Goal: Check status

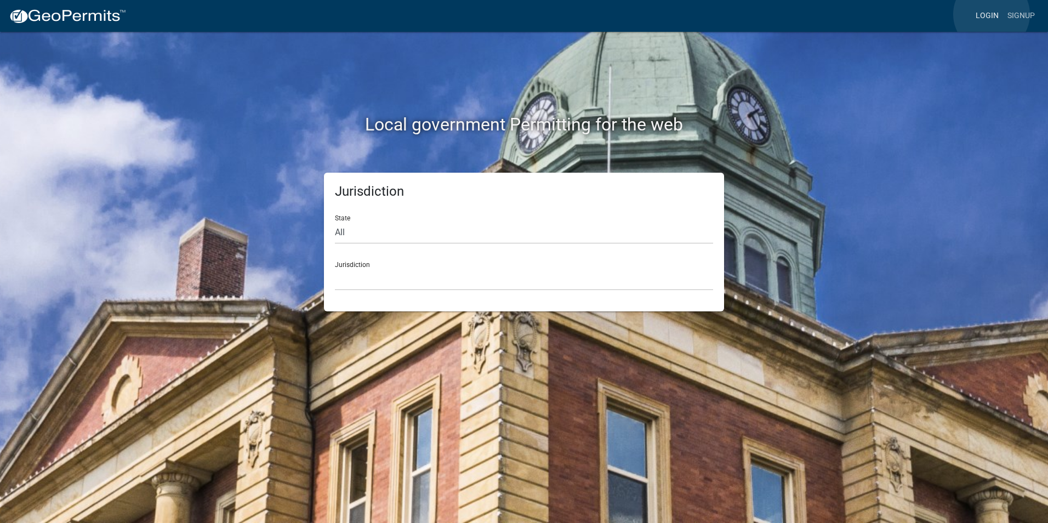
click at [992, 14] on link "Login" at bounding box center [987, 15] width 32 height 21
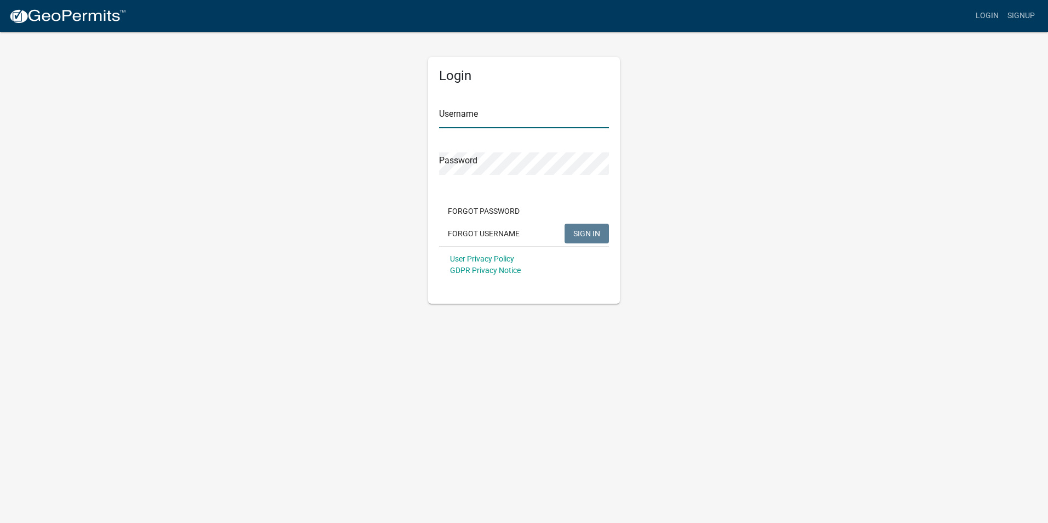
type input "[PERSON_NAME][EMAIL_ADDRESS][PERSON_NAME][DOMAIN_NAME]"
click at [602, 230] on button "SIGN IN" at bounding box center [587, 234] width 44 height 20
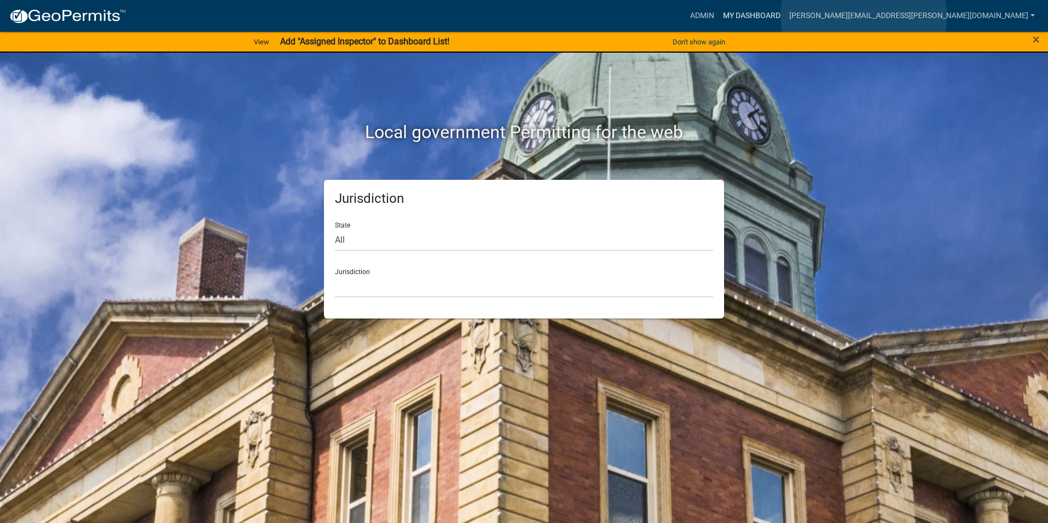
click at [785, 16] on link "My Dashboard" at bounding box center [752, 15] width 66 height 21
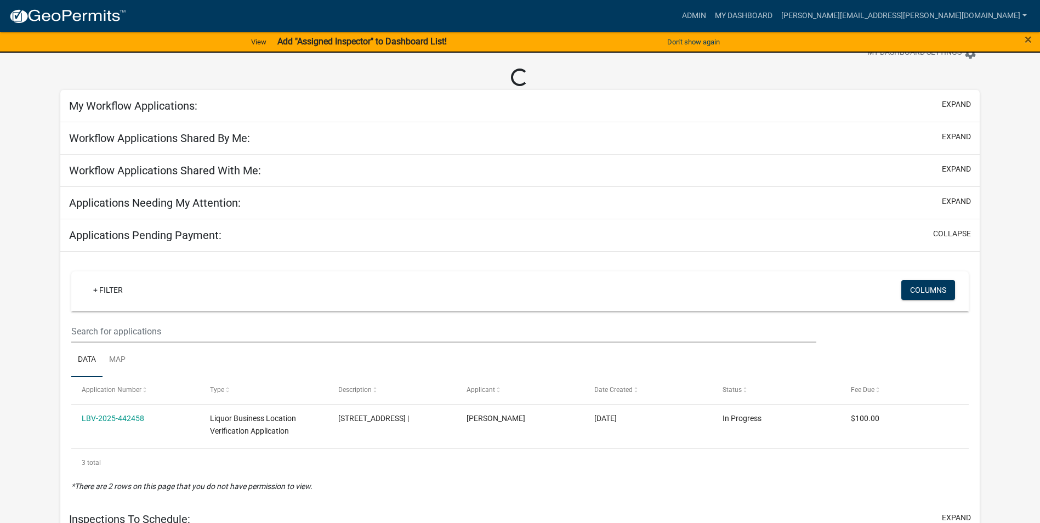
scroll to position [110, 0]
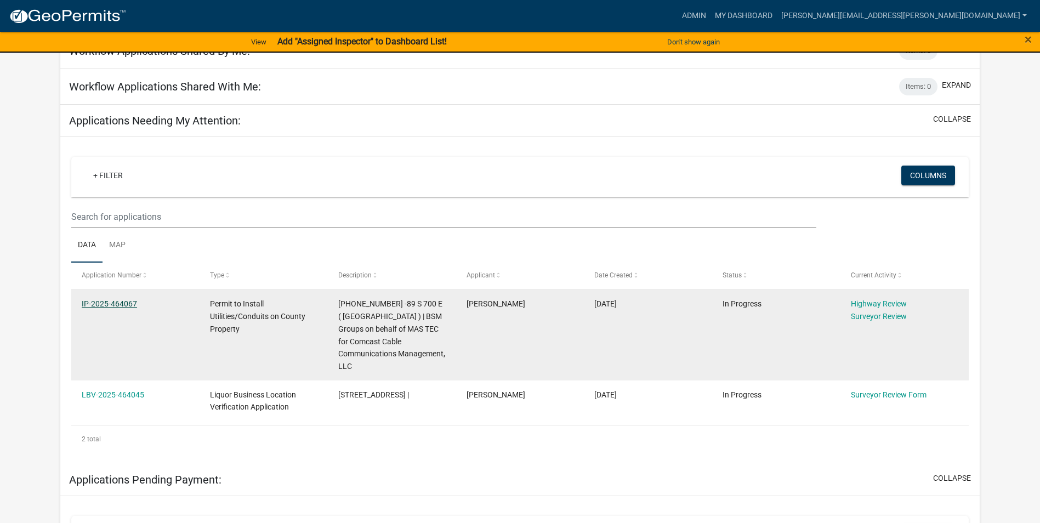
click at [126, 301] on link "IP-2025-464067" at bounding box center [109, 303] width 55 height 9
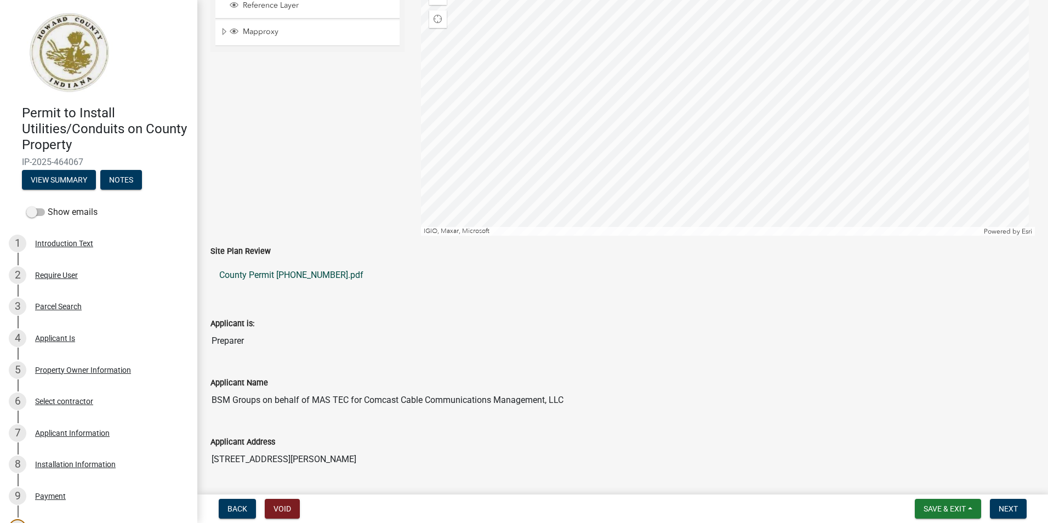
scroll to position [164, 0]
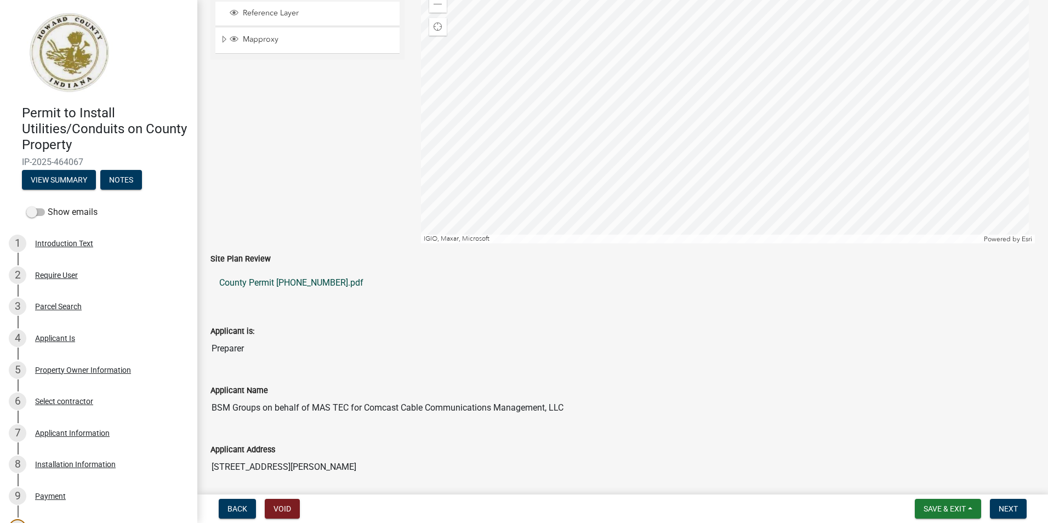
click at [299, 280] on link "County Permit [PHONE_NUMBER].pdf" at bounding box center [622, 283] width 824 height 26
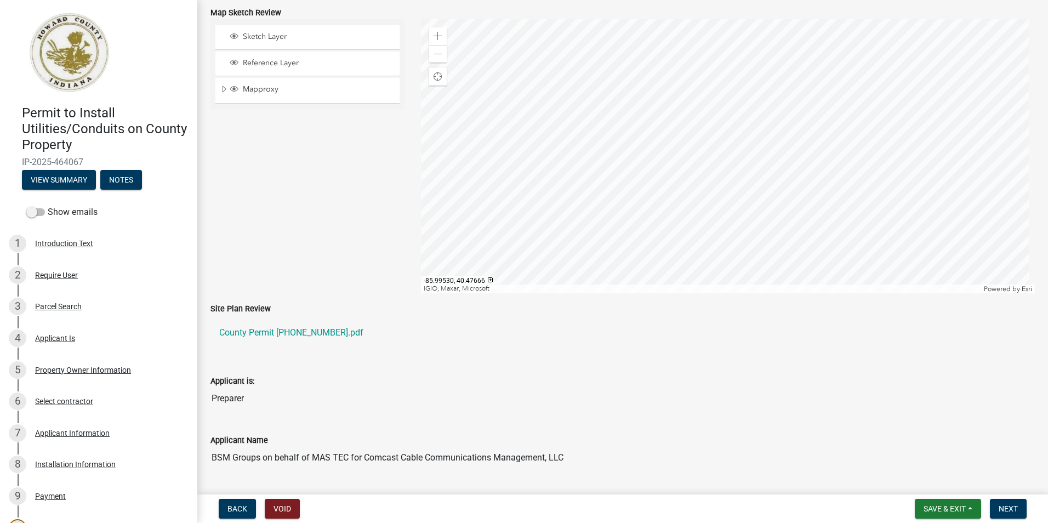
scroll to position [0, 0]
